Goal: Information Seeking & Learning: Learn about a topic

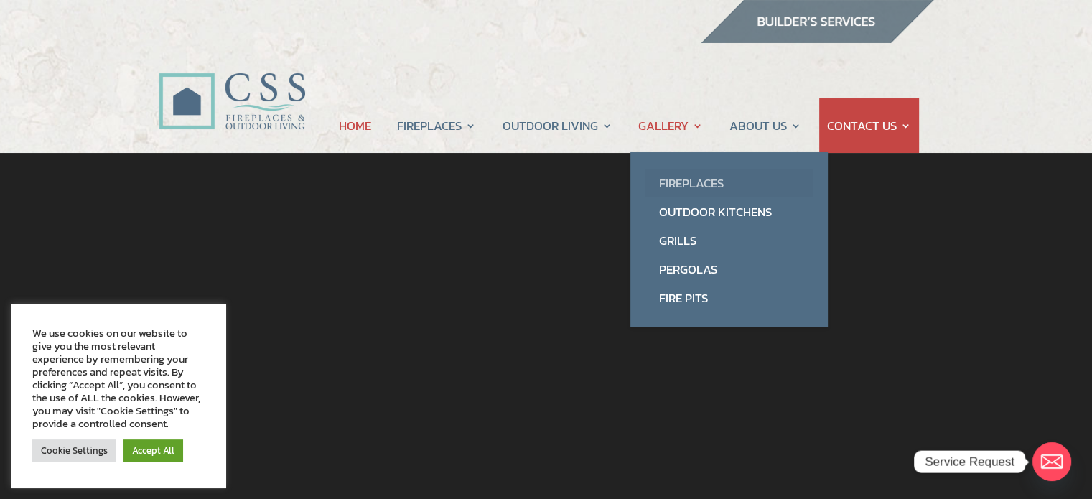
click at [693, 188] on link "Fireplaces" at bounding box center [729, 183] width 169 height 29
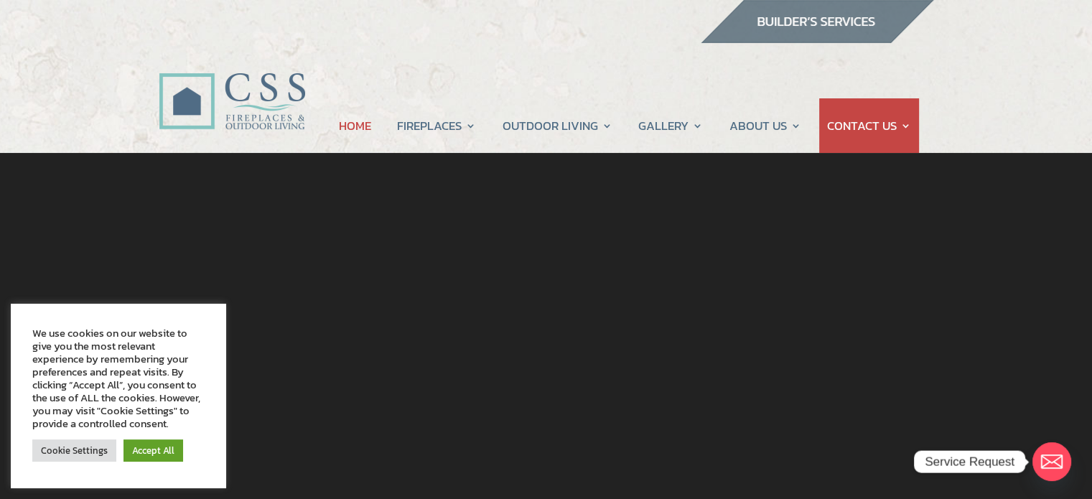
drag, startPoint x: 548, startPoint y: 374, endPoint x: 617, endPoint y: 416, distance: 80.5
click at [617, 416] on div at bounding box center [545, 365] width 961 height 425
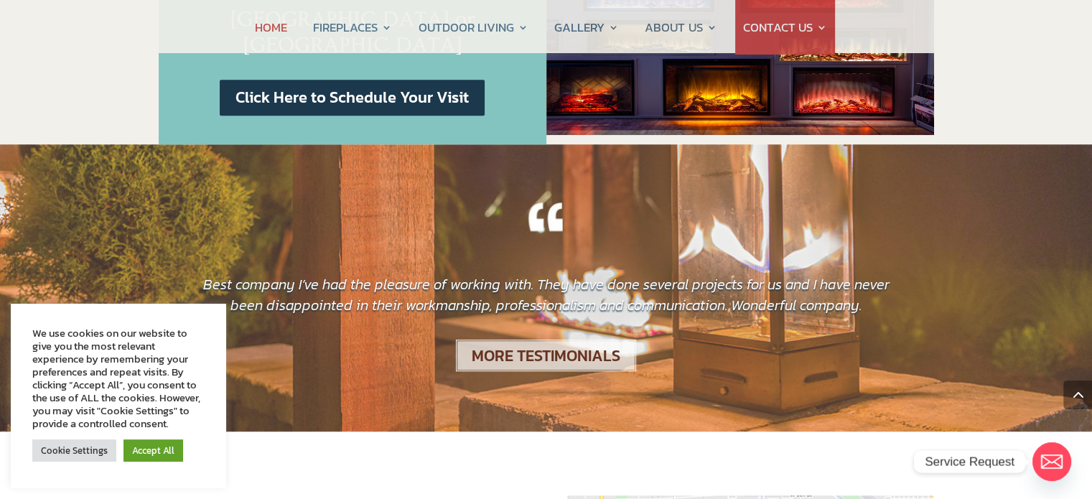
scroll to position [1316, 0]
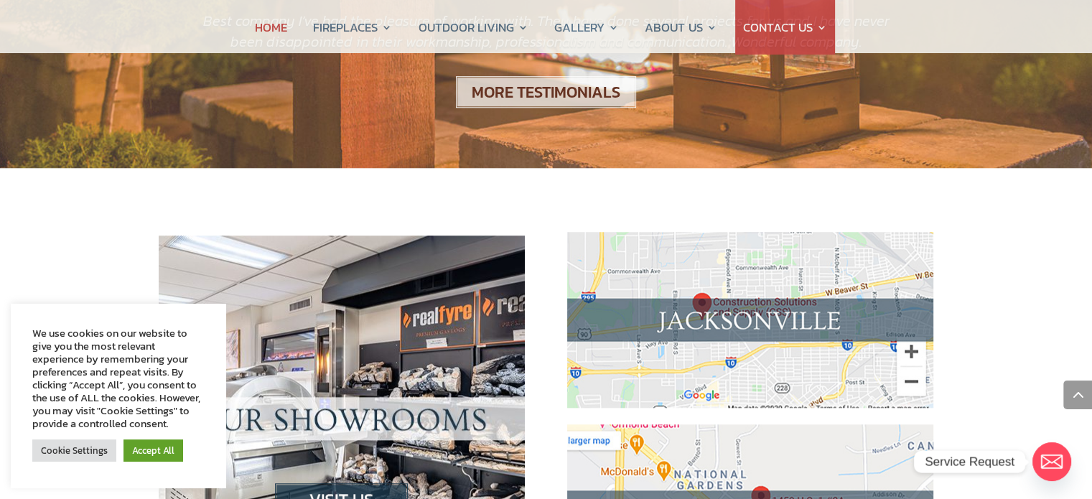
click at [813, 268] on img at bounding box center [750, 320] width 366 height 176
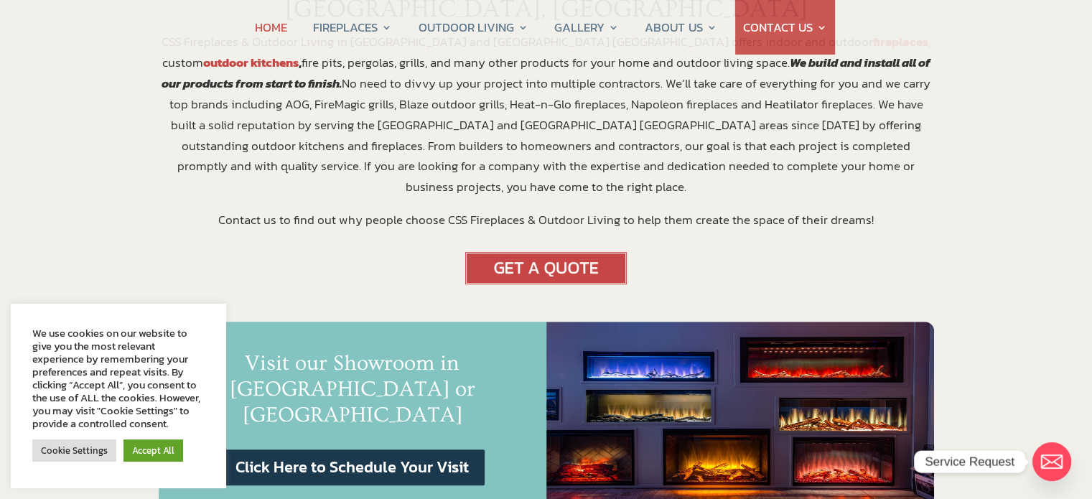
scroll to position [0, 0]
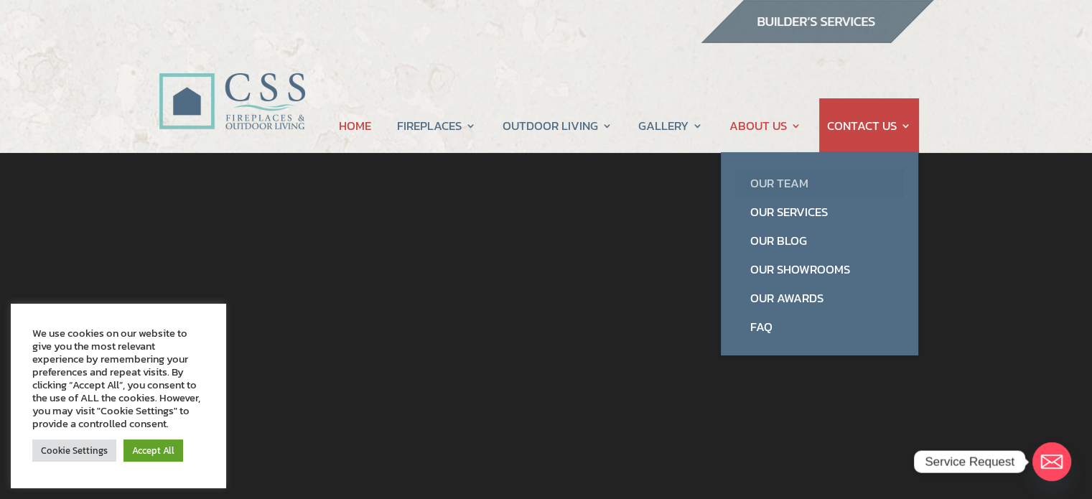
click at [764, 185] on link "Our Team" at bounding box center [819, 183] width 169 height 29
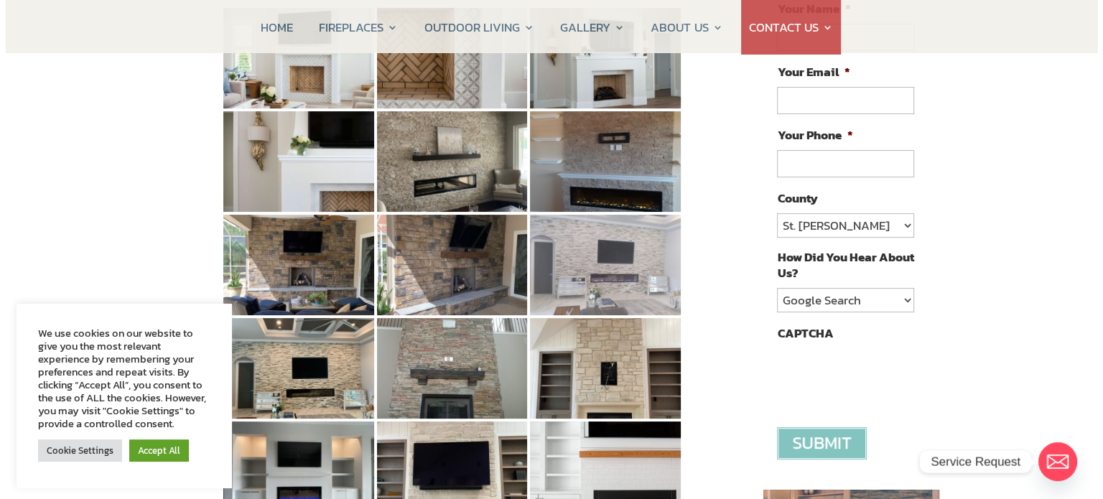
scroll to position [526, 0]
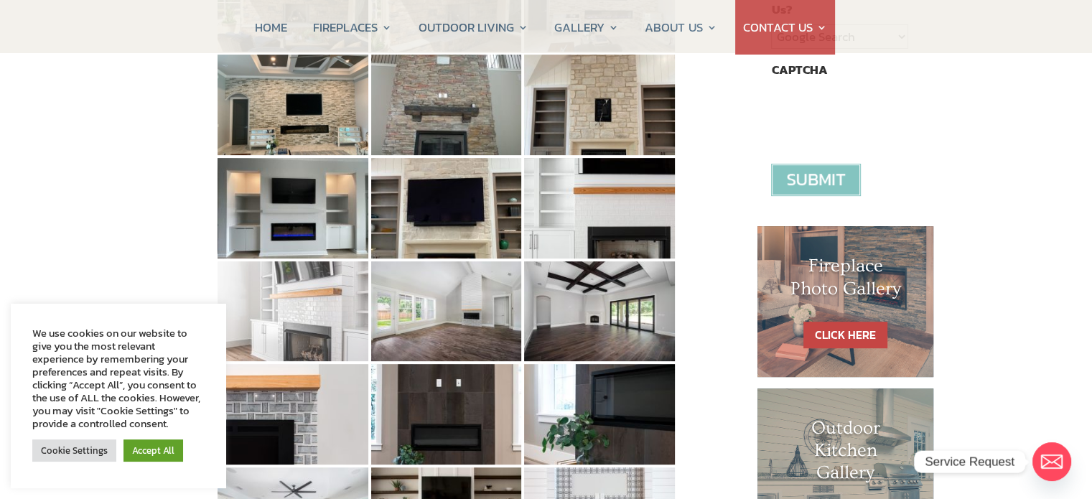
click at [314, 315] on img at bounding box center [292, 311] width 151 height 100
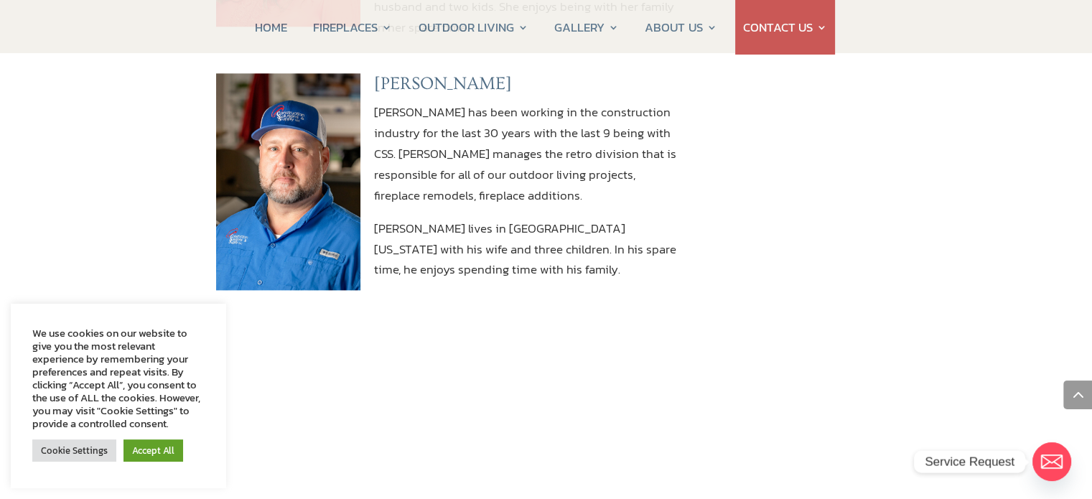
scroll to position [2895, 0]
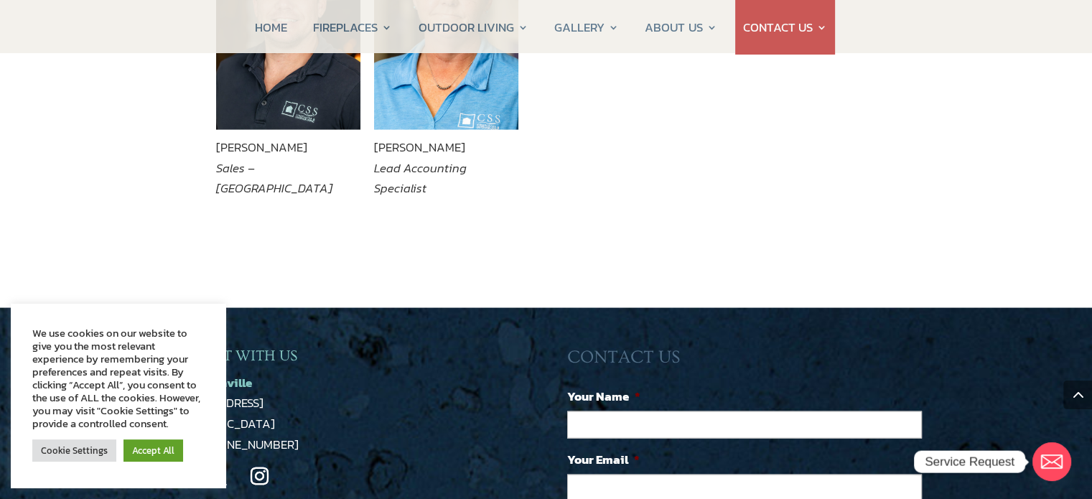
click at [447, 373] on p "CSS Jacksonville [STREET_ADDRESS] Phone: [PHONE_NUMBER]" at bounding box center [342, 414] width 366 height 83
click at [62, 478] on div "We use cookies on our website to give you the most relevant experience by remem…" at bounding box center [118, 396] width 215 height 184
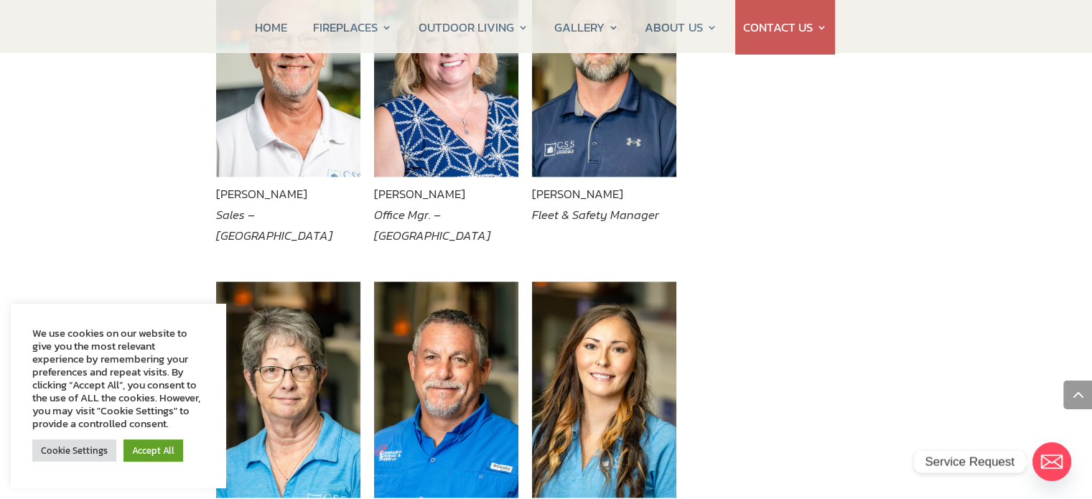
scroll to position [1943, 0]
